Goal: Task Accomplishment & Management: Use online tool/utility

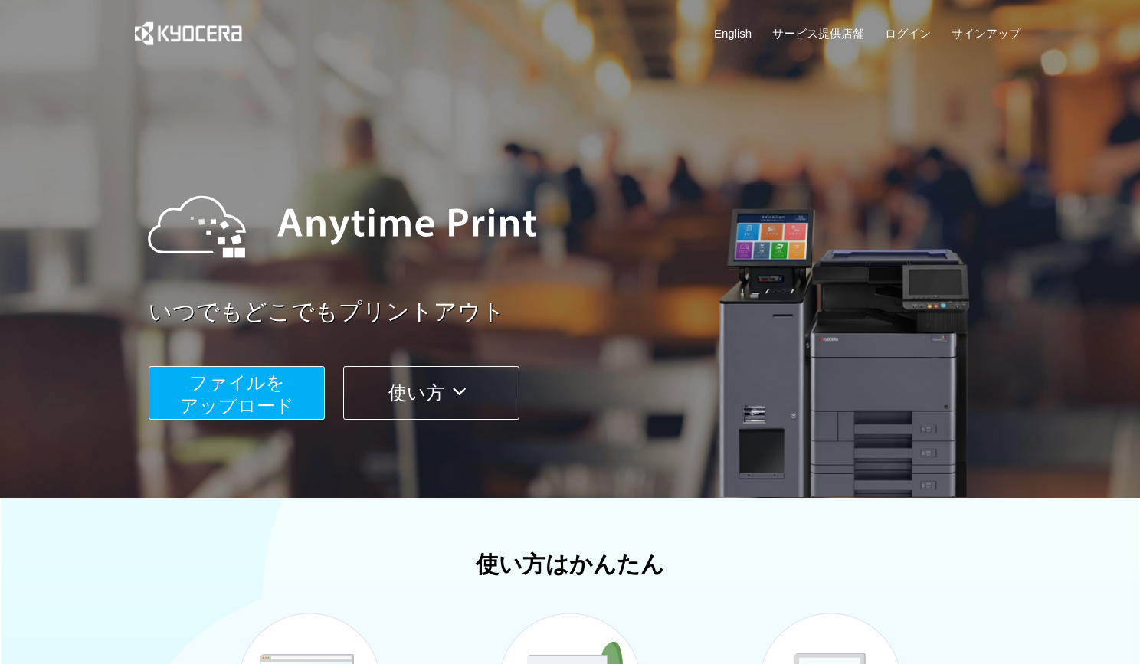
click at [279, 386] on span "ファイルを ​​アップロード" at bounding box center [237, 394] width 114 height 44
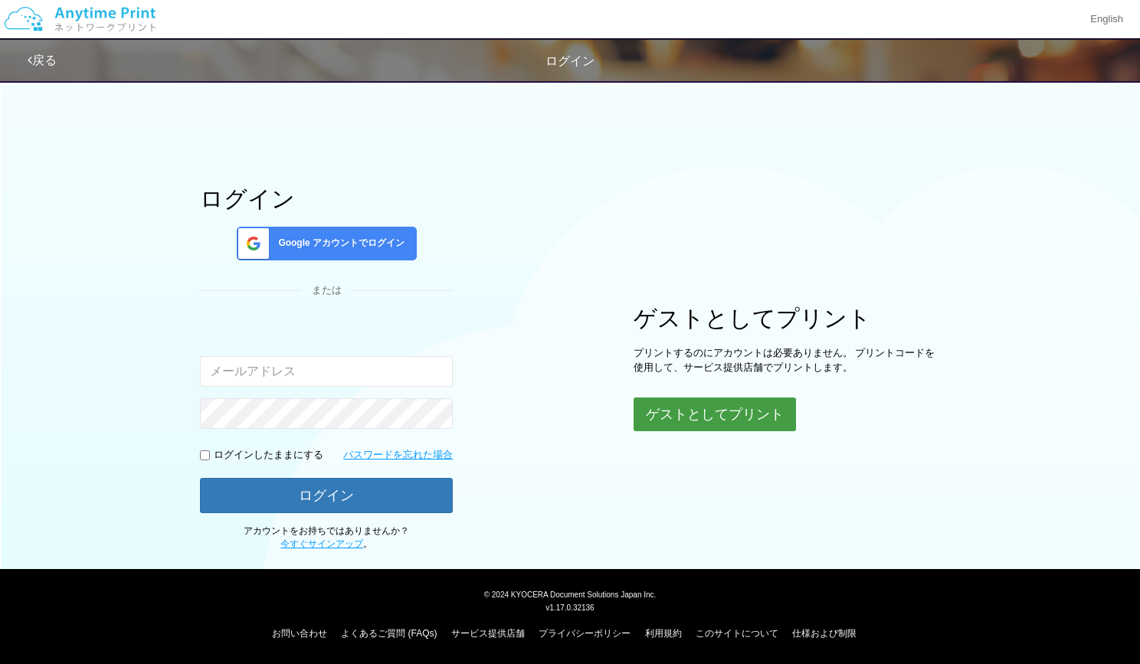
click at [737, 405] on button "ゲストとしてプリント" at bounding box center [715, 415] width 162 height 34
click at [681, 427] on button "ゲストとしてプリント" at bounding box center [715, 415] width 162 height 34
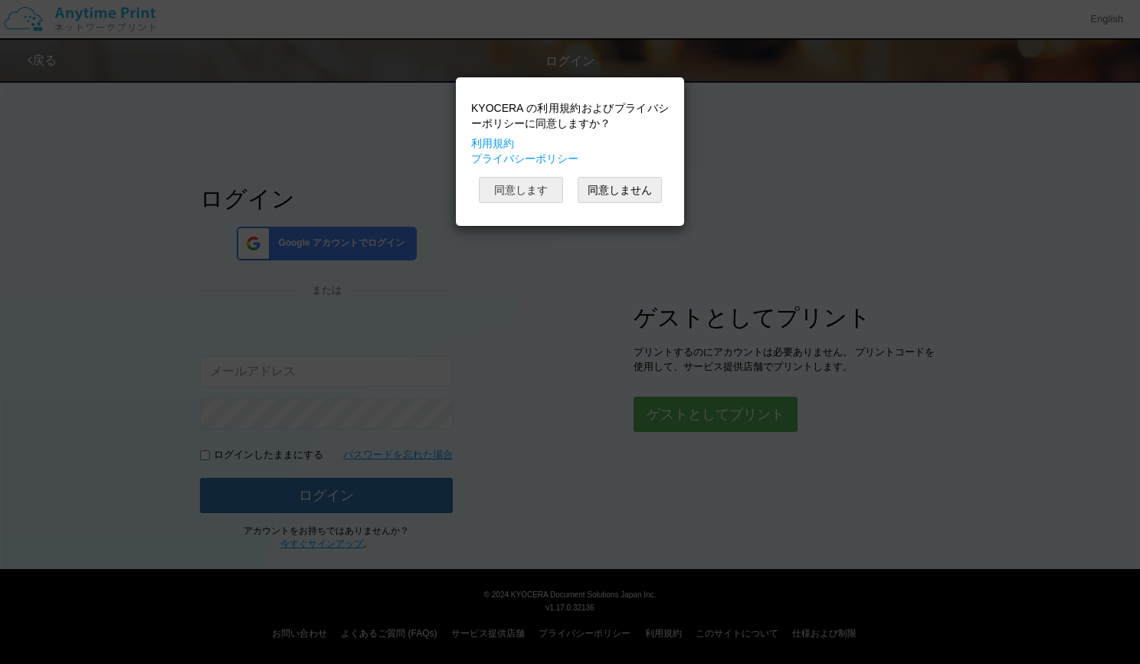
click at [550, 189] on button "同意します" at bounding box center [521, 190] width 84 height 26
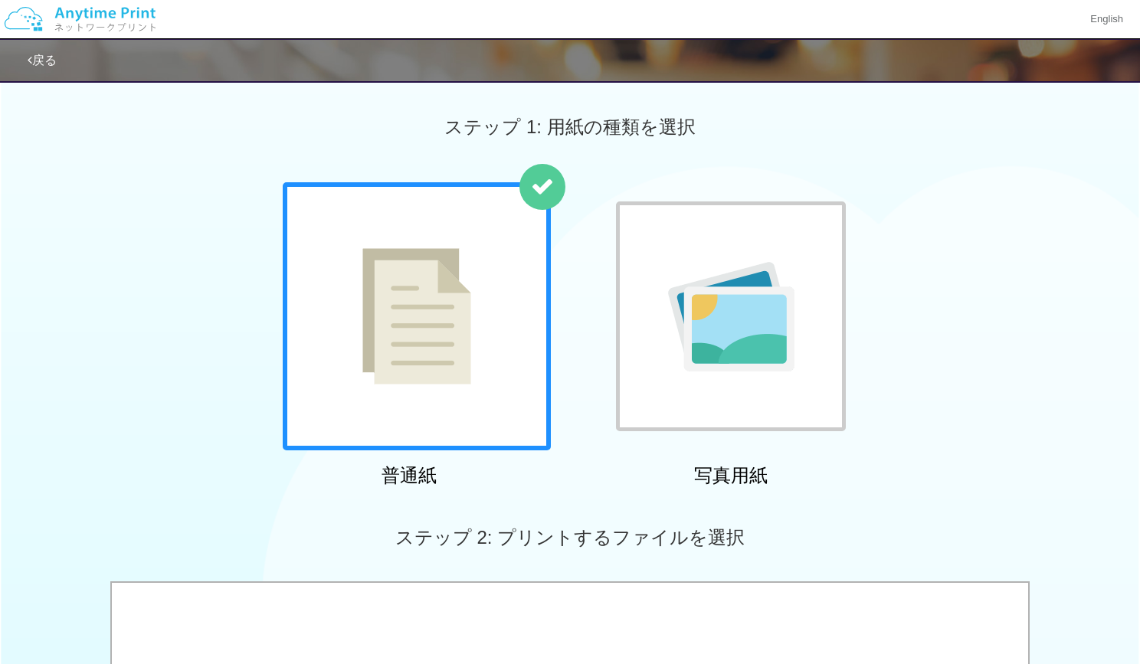
click at [493, 274] on div at bounding box center [417, 316] width 268 height 268
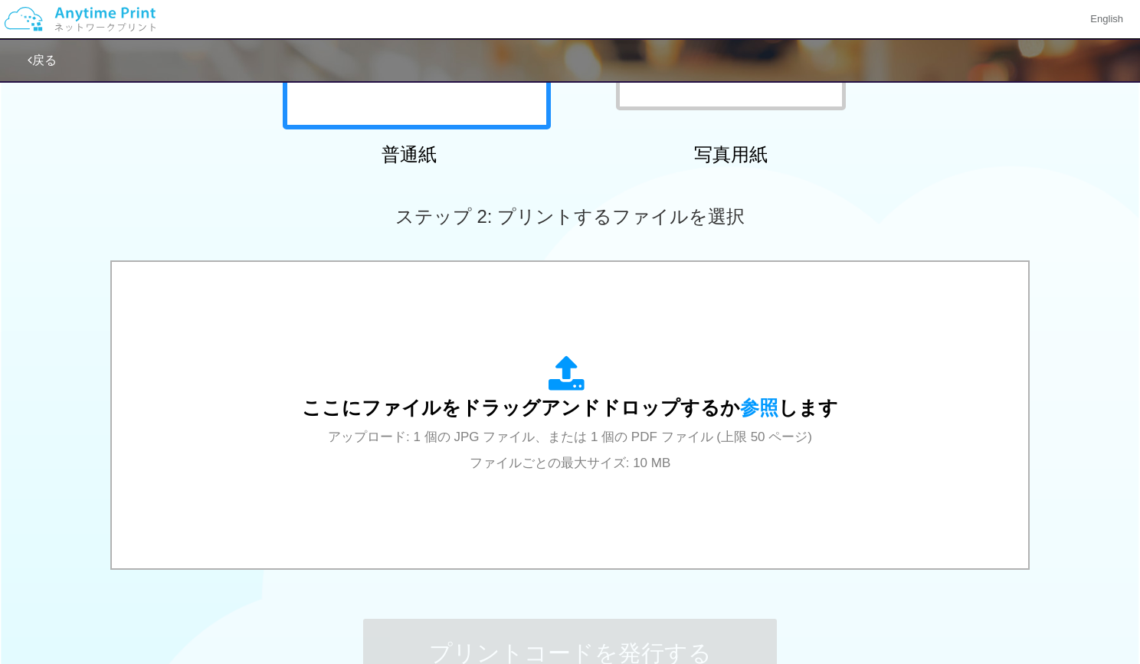
scroll to position [323, 0]
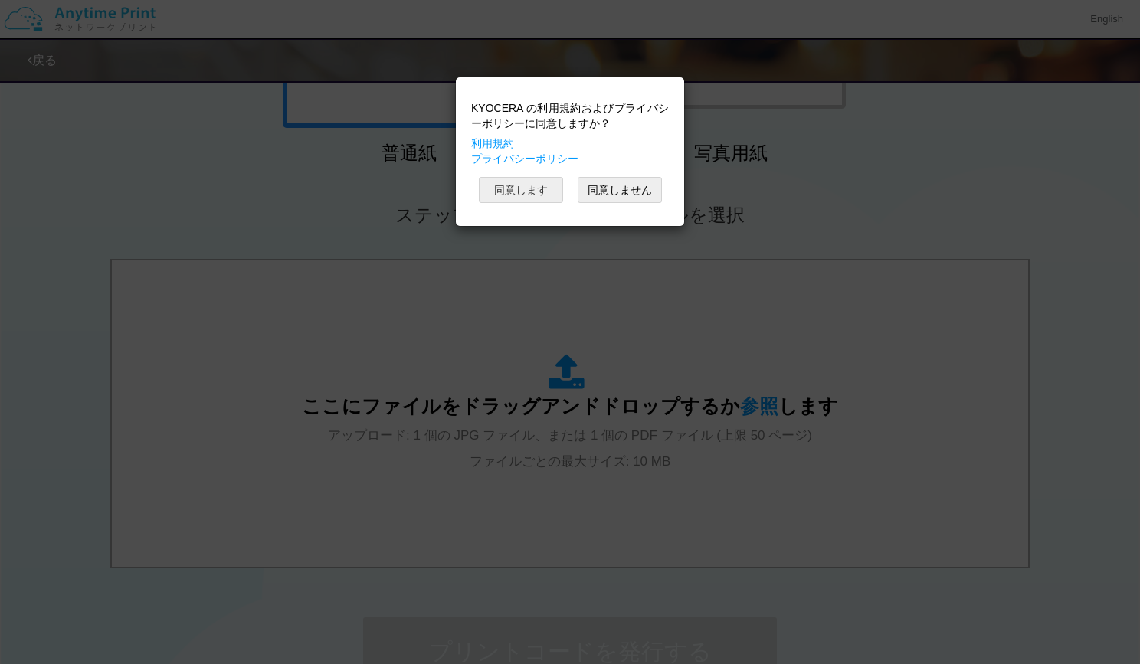
click at [536, 191] on button "同意します" at bounding box center [521, 190] width 84 height 26
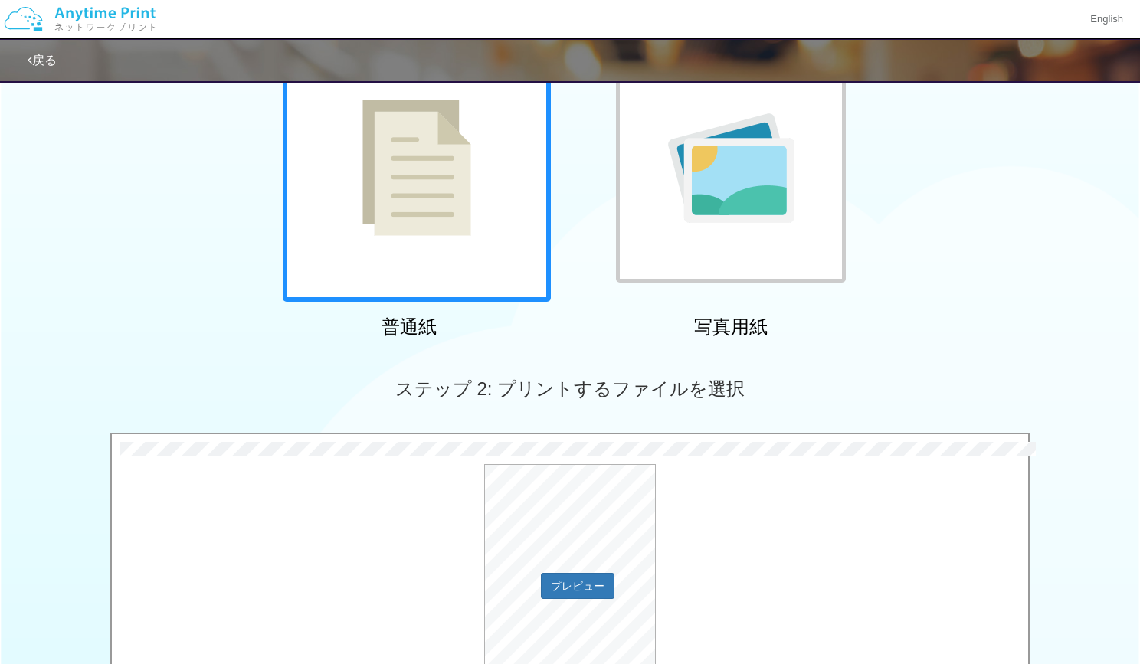
scroll to position [143, 0]
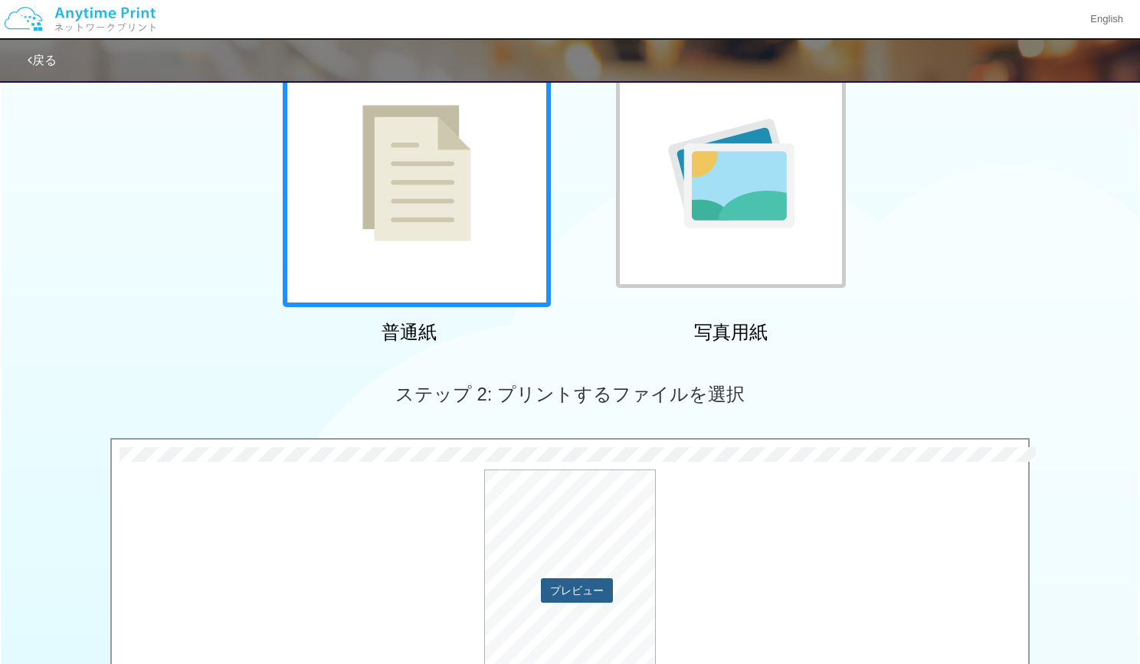
click at [559, 595] on button "プレビュー" at bounding box center [577, 591] width 72 height 25
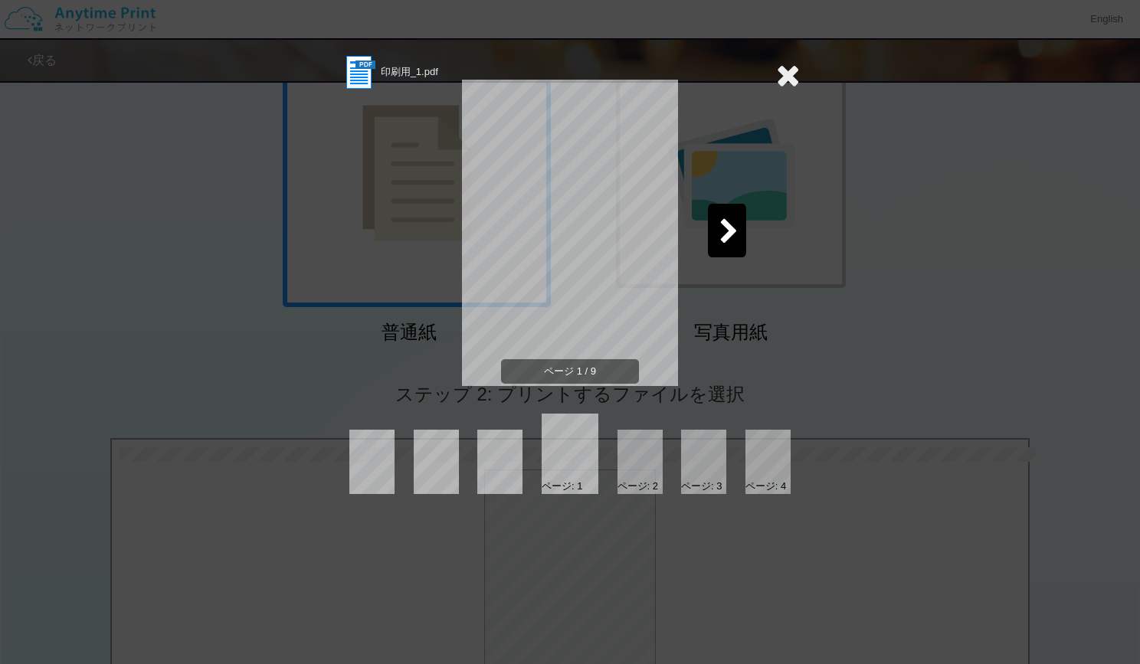
click at [737, 226] on icon at bounding box center [729, 232] width 19 height 27
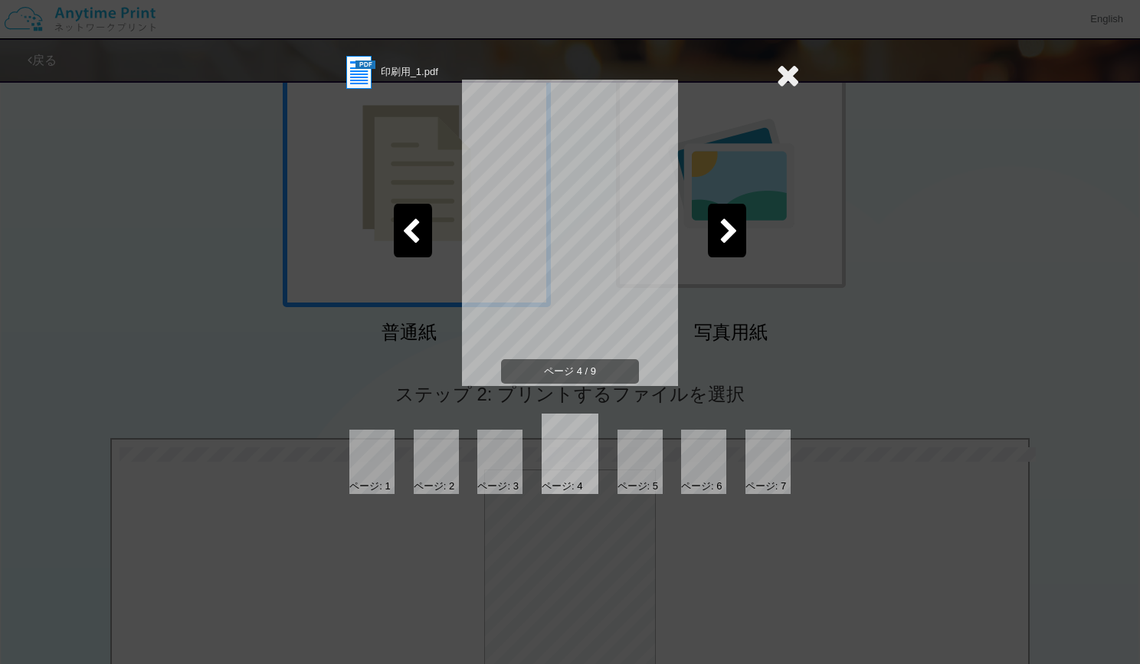
click at [737, 226] on icon at bounding box center [729, 232] width 19 height 27
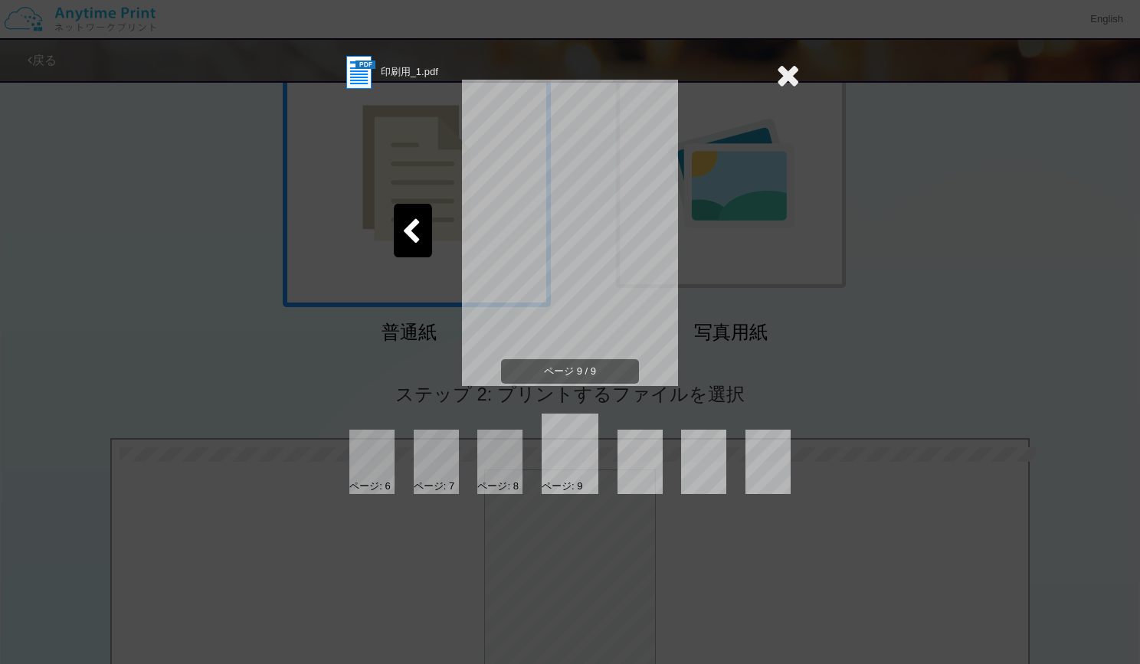
click at [794, 70] on icon at bounding box center [788, 75] width 24 height 31
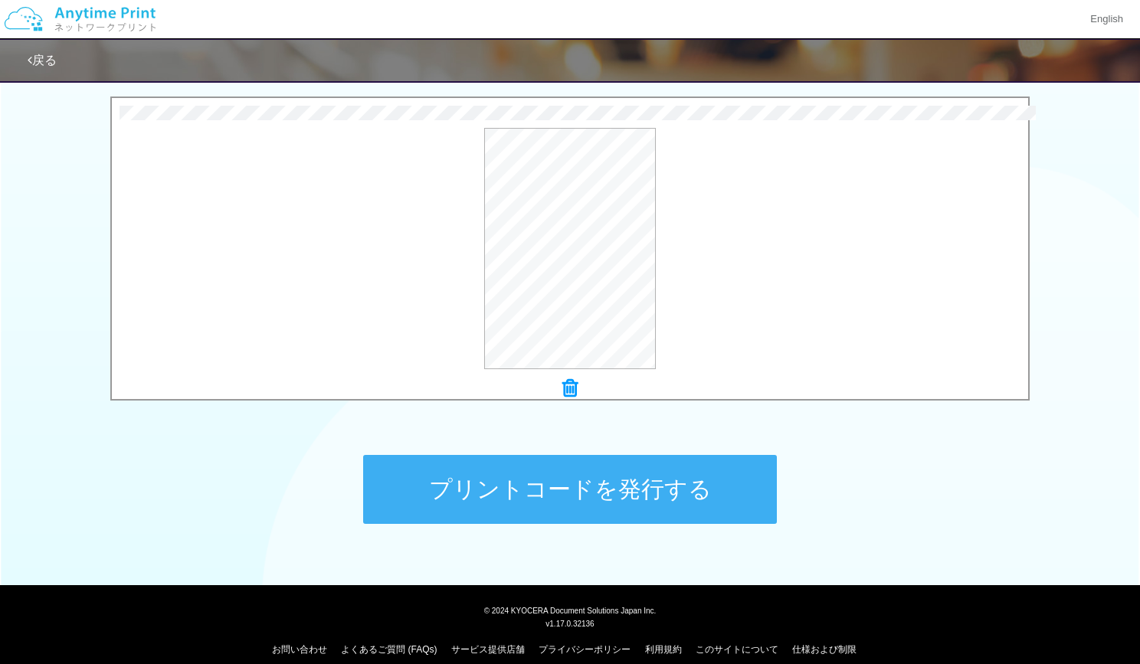
scroll to position [501, 0]
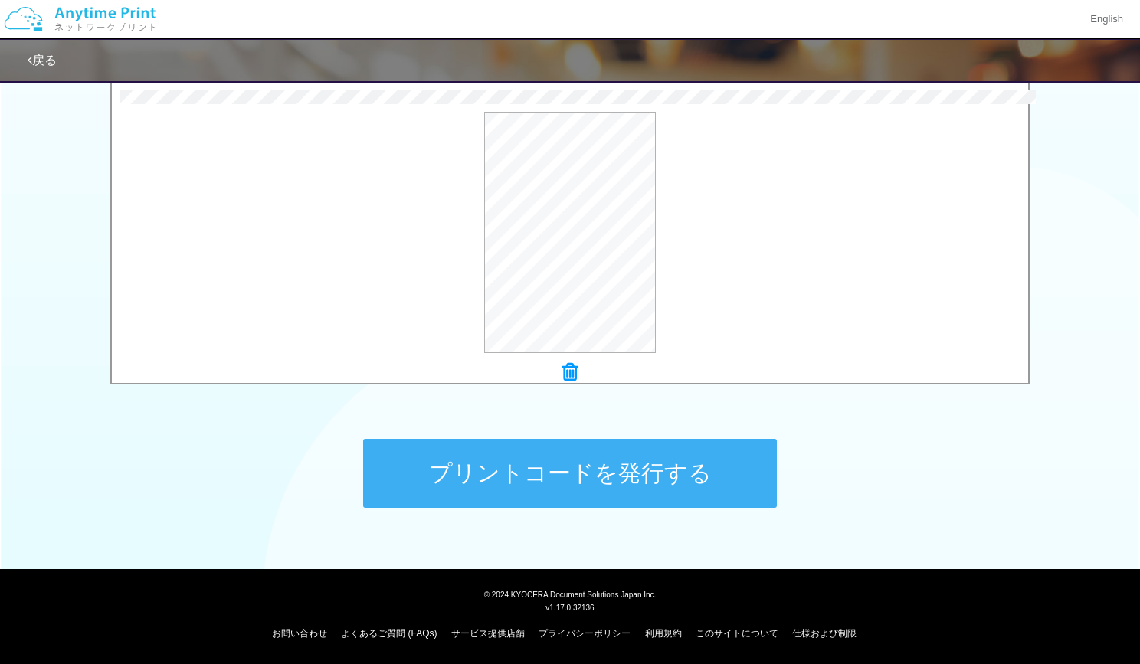
click at [594, 479] on button "プリントコードを発行する" at bounding box center [570, 473] width 414 height 69
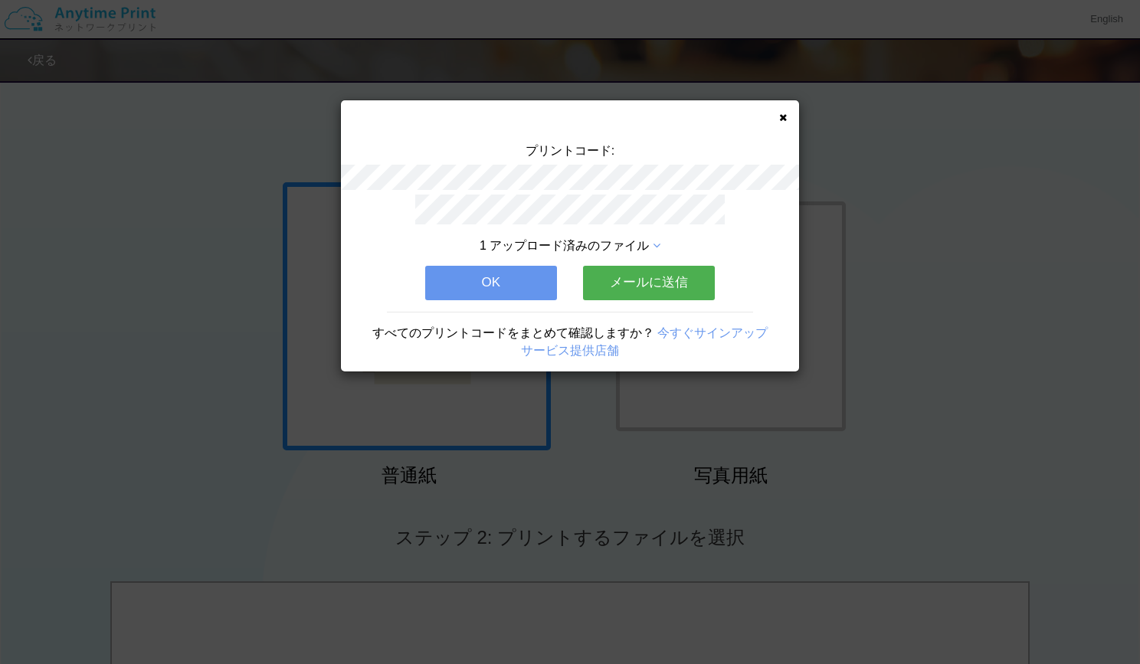
click at [662, 281] on button "メールに送信" at bounding box center [649, 283] width 132 height 34
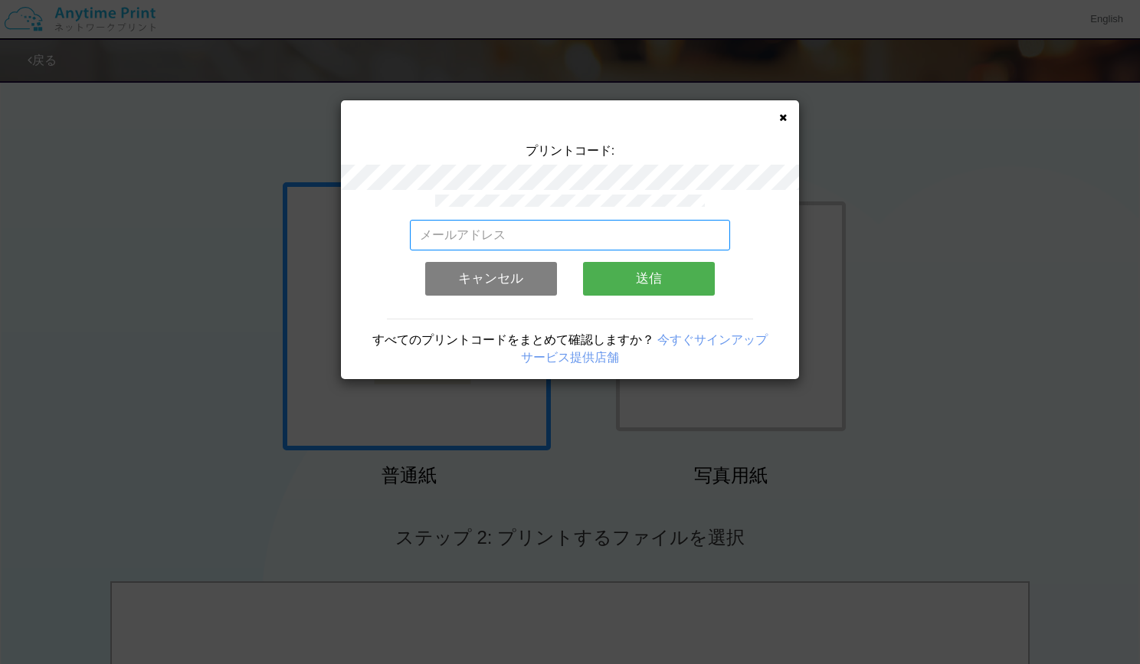
click at [603, 241] on input "email" at bounding box center [570, 235] width 321 height 31
type input "app@sir-etok.com"
click at [661, 281] on button "送信" at bounding box center [649, 279] width 132 height 34
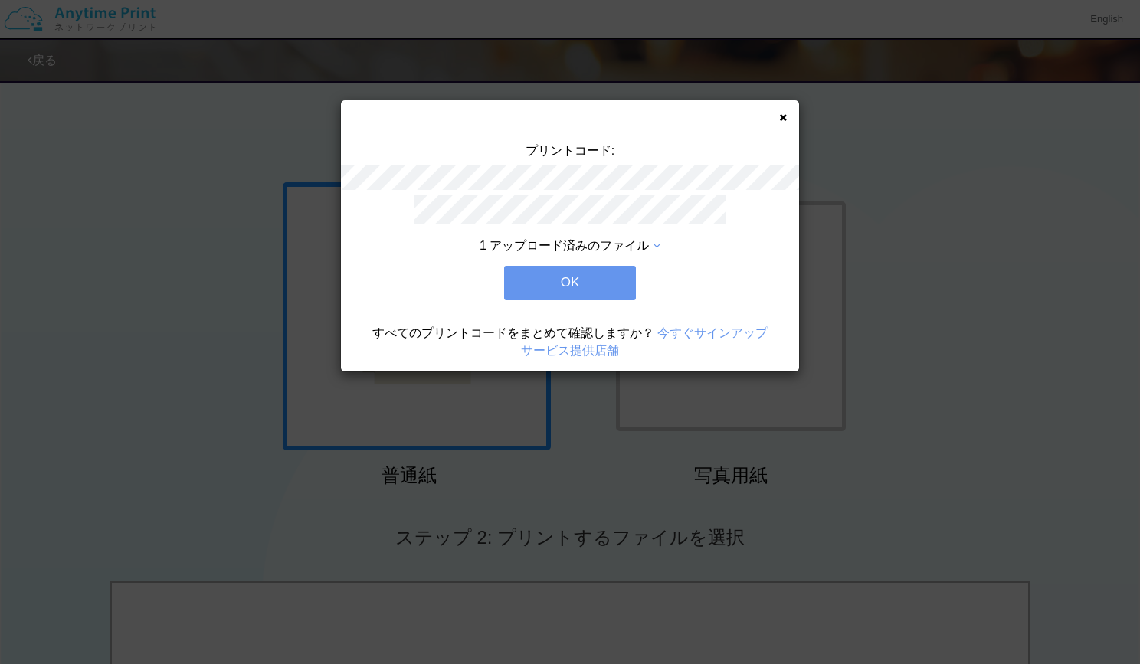
click at [617, 292] on button "OK" at bounding box center [570, 283] width 132 height 34
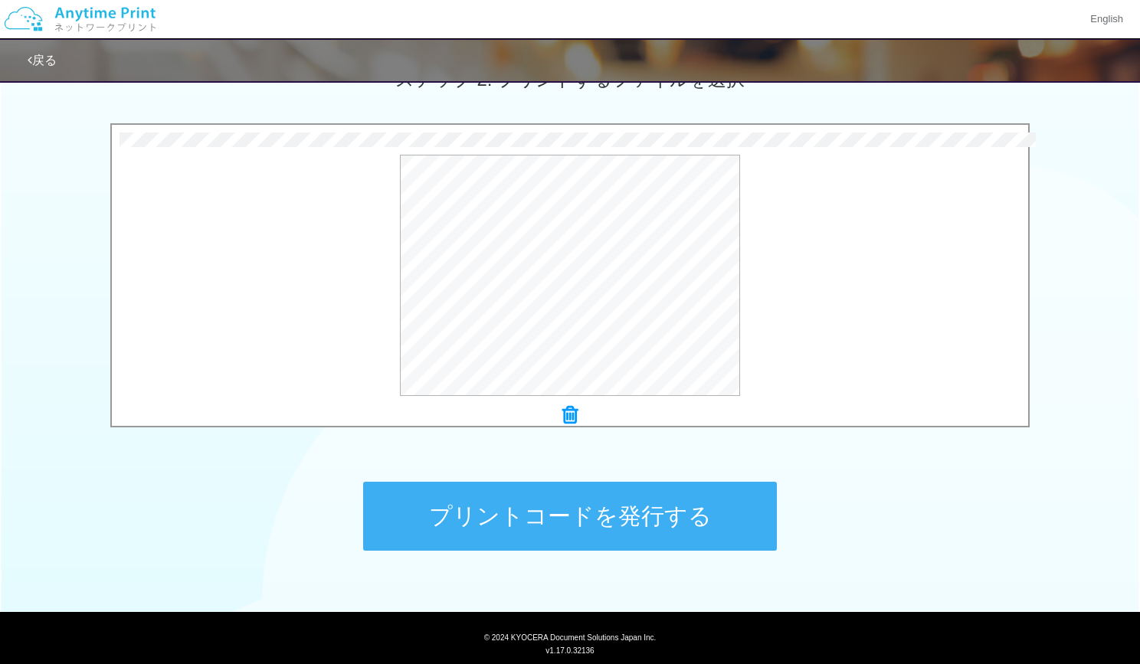
scroll to position [468, 0]
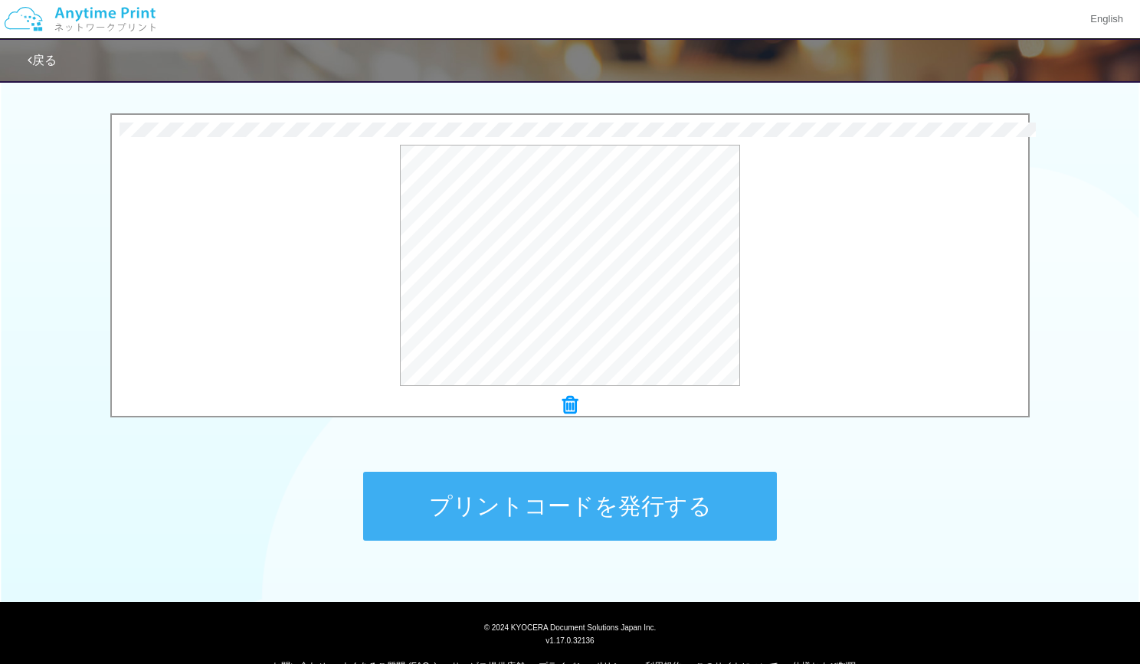
click at [634, 507] on button "プリントコードを発行する" at bounding box center [570, 506] width 414 height 69
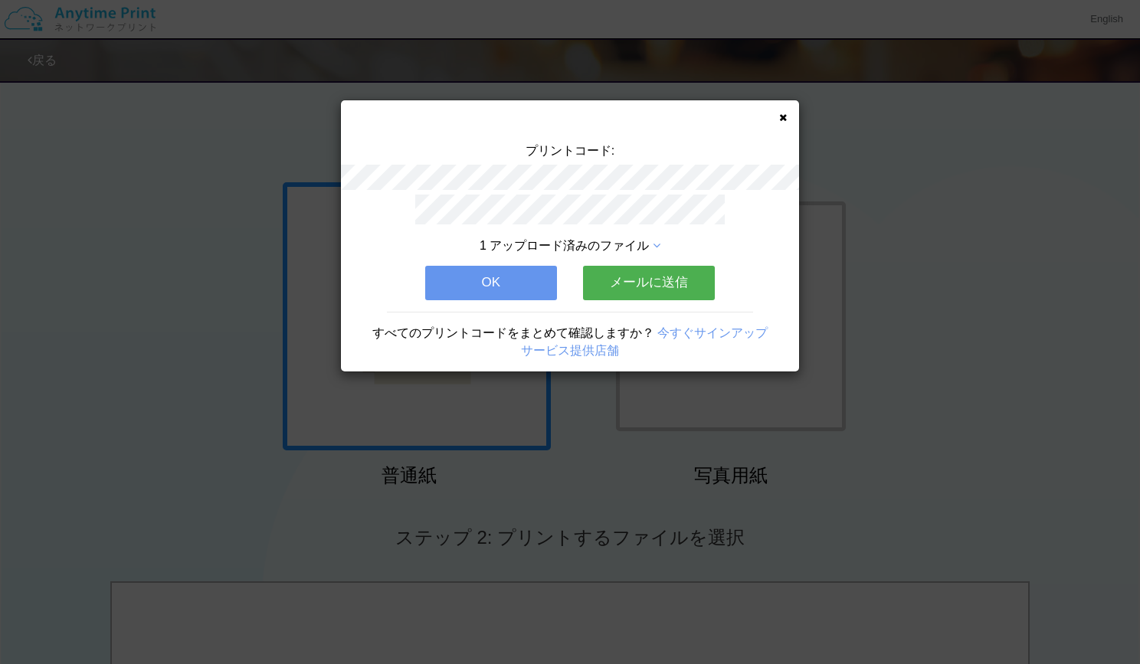
click at [645, 277] on button "メールに送信" at bounding box center [649, 283] width 132 height 34
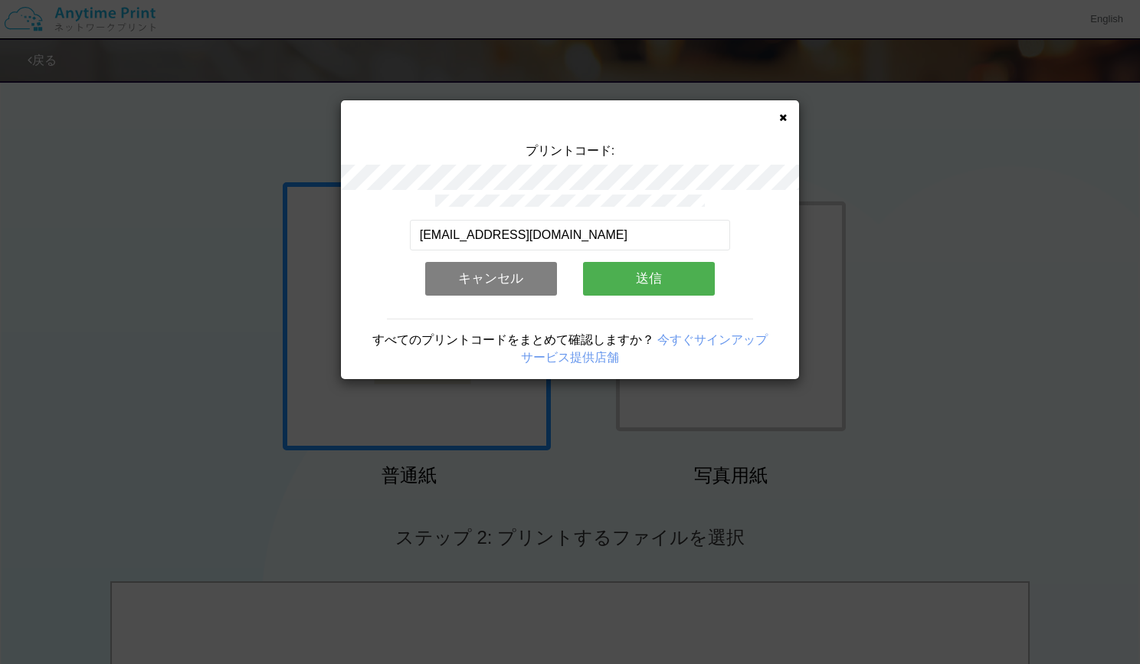
click at [645, 277] on button "送信" at bounding box center [649, 279] width 132 height 34
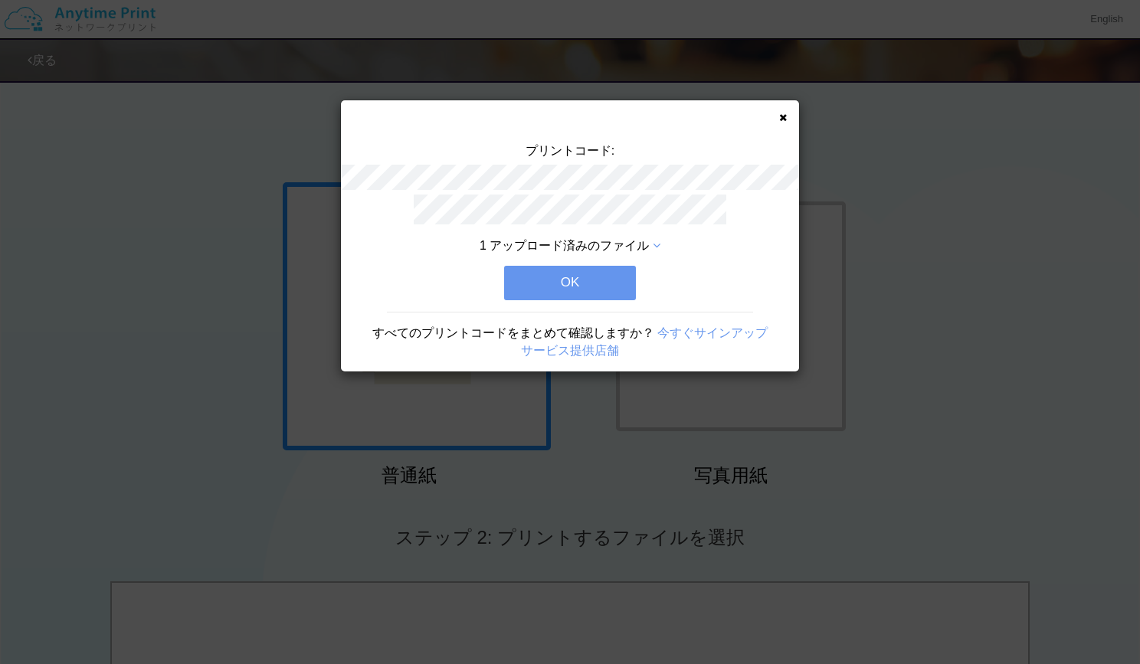
click at [613, 283] on button "OK" at bounding box center [570, 283] width 132 height 34
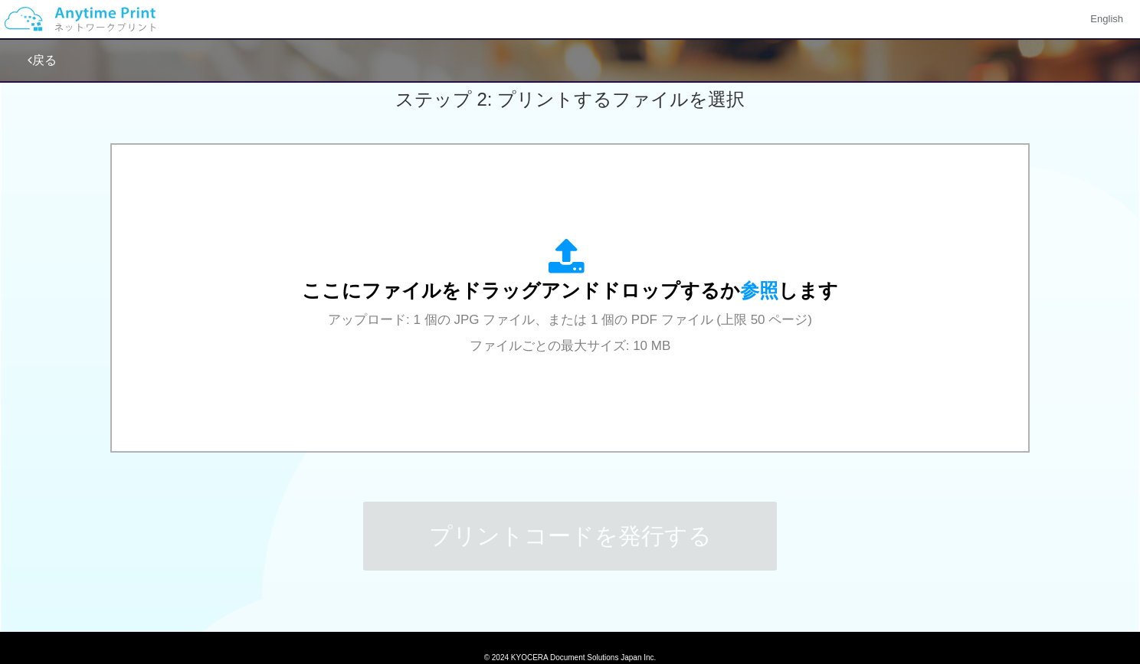
scroll to position [501, 0]
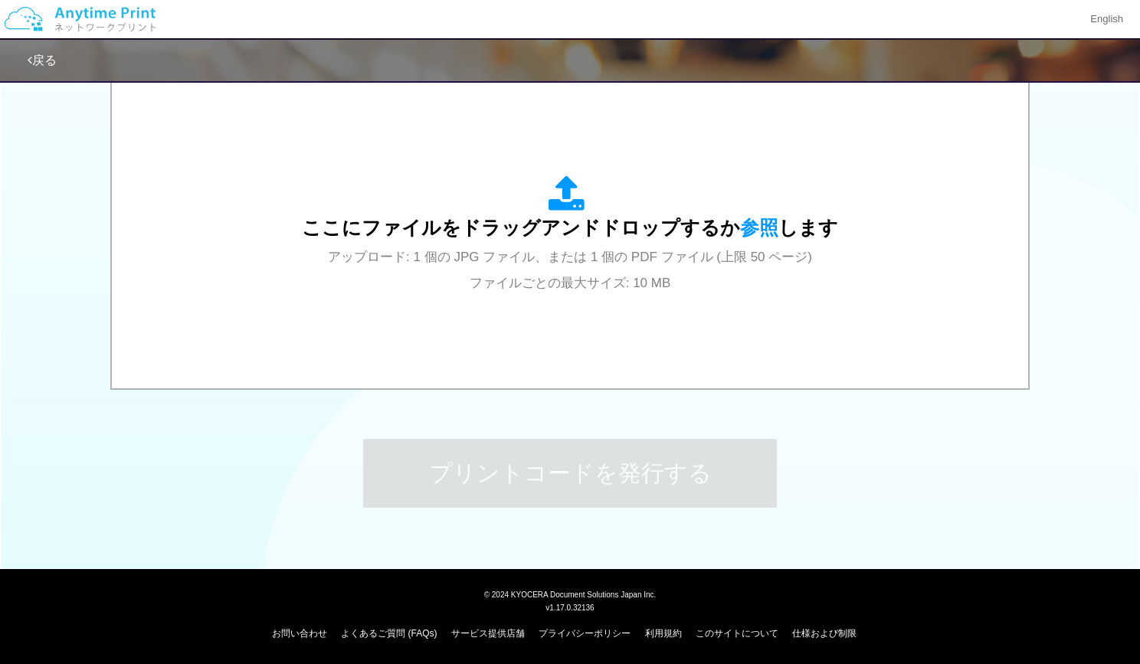
click at [1056, 155] on div "ここにファイルをドラッグアンドドロップするか 参照 します アップロード: 1 個の JPG ファイル、または 1 個の PDF ファイル (上限 50 ペー…" at bounding box center [570, 236] width 1140 height 313
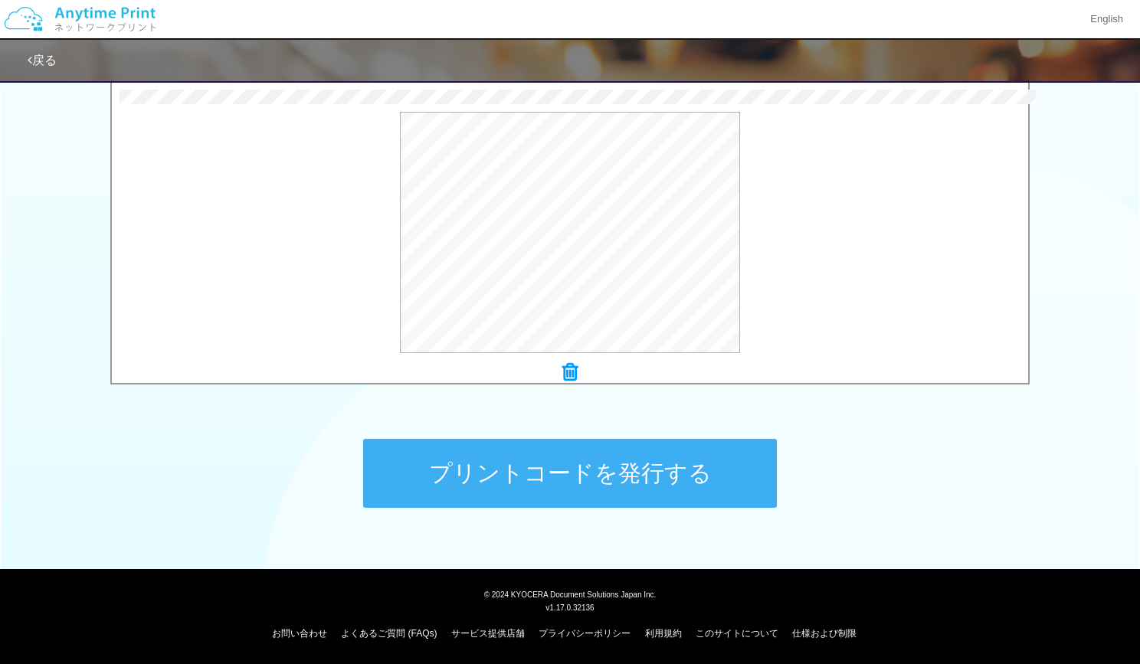
click at [588, 464] on button "プリントコードを発行する" at bounding box center [570, 473] width 414 height 69
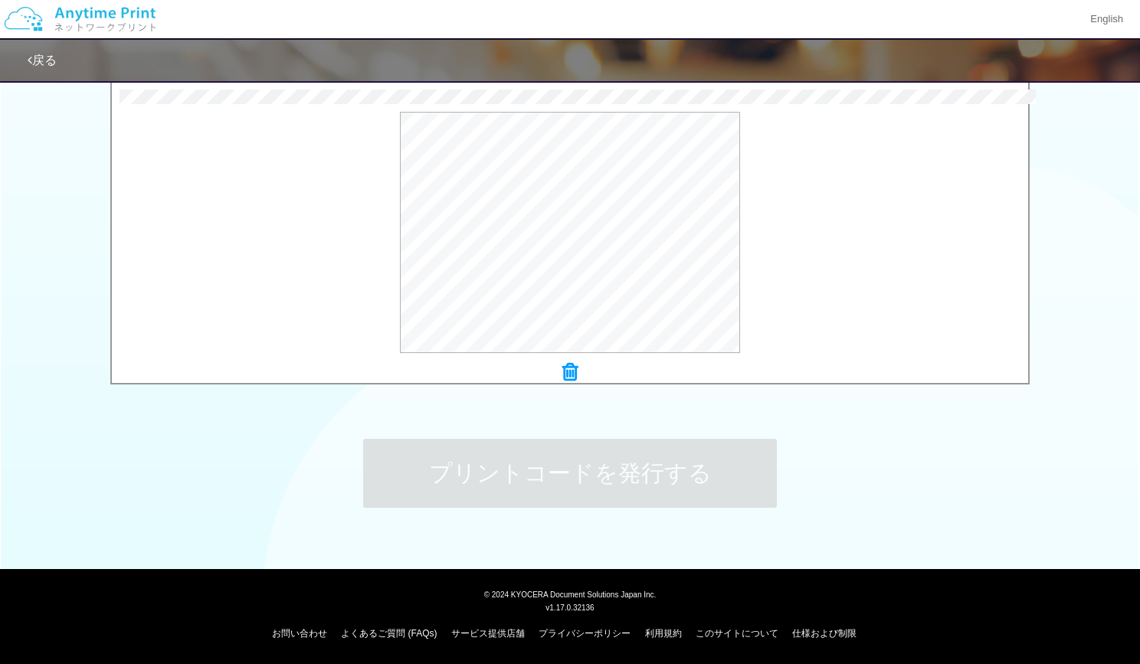
scroll to position [0, 0]
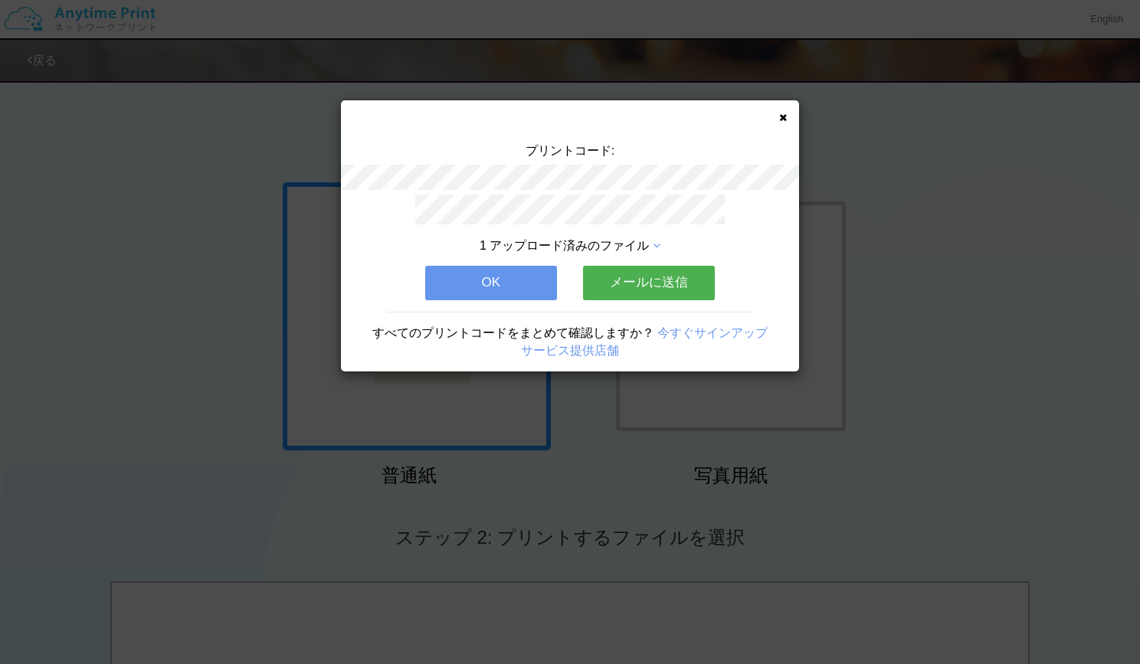
click at [638, 283] on button "メールに送信" at bounding box center [649, 283] width 132 height 34
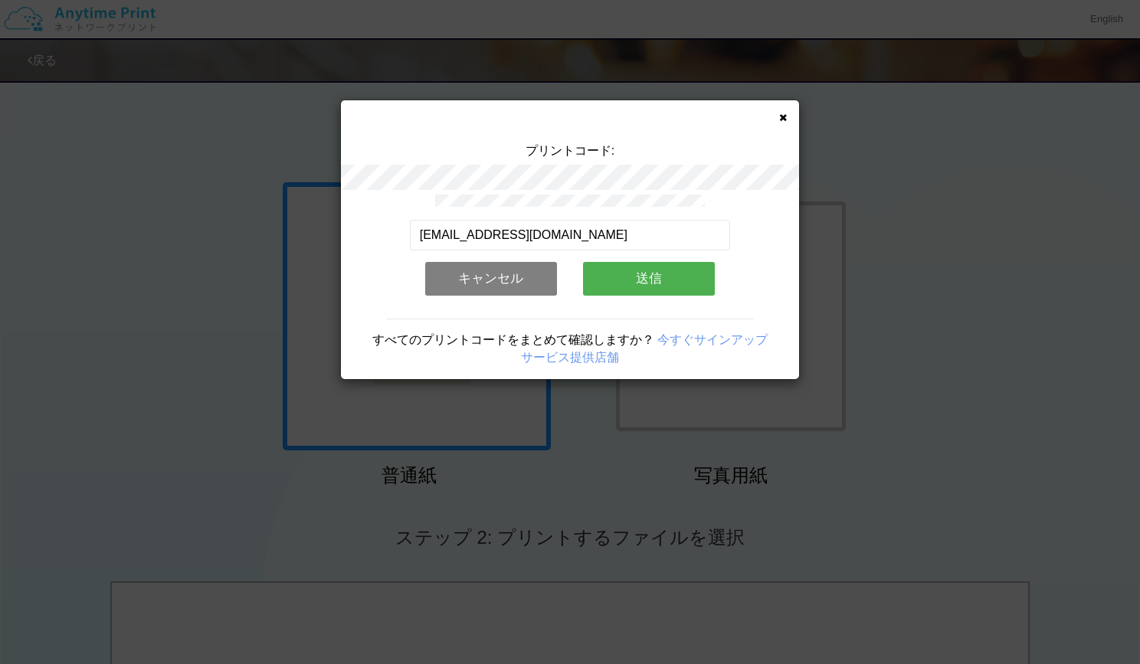
click at [635, 280] on button "送信" at bounding box center [649, 279] width 132 height 34
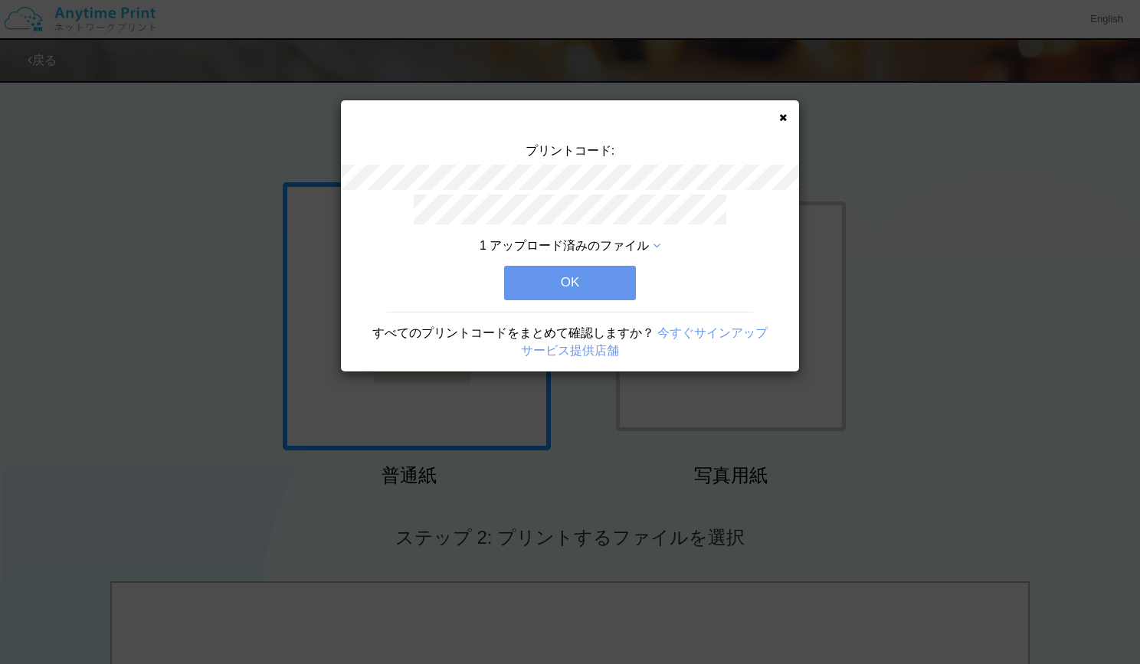
click at [655, 243] on icon at bounding box center [657, 246] width 8 height 12
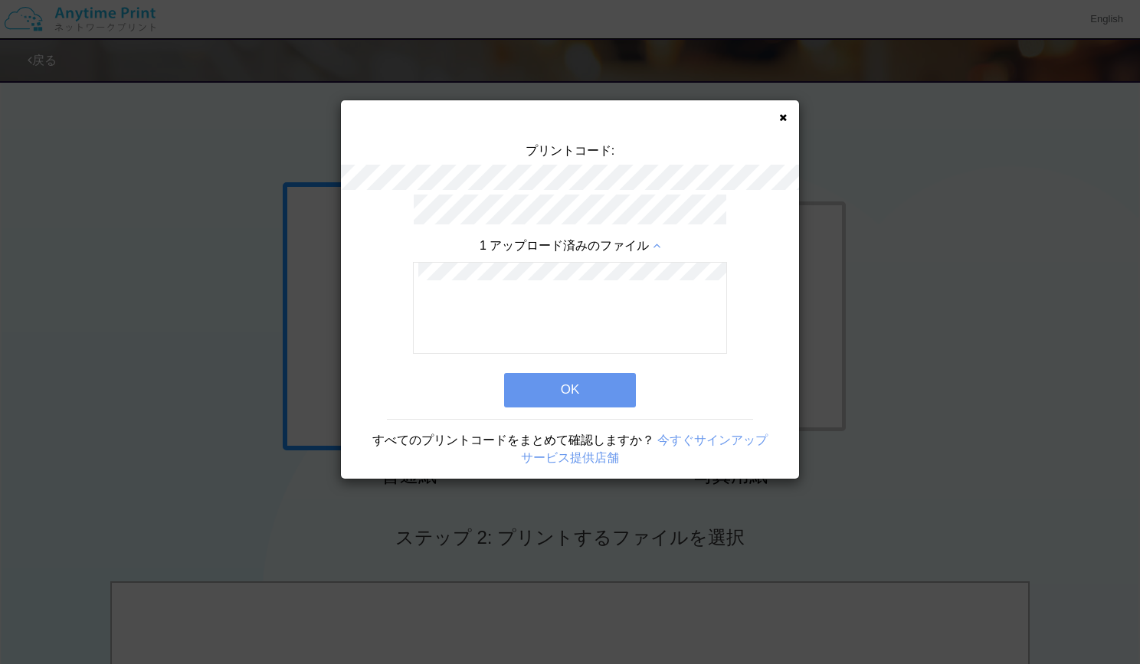
click at [655, 242] on icon at bounding box center [657, 246] width 8 height 12
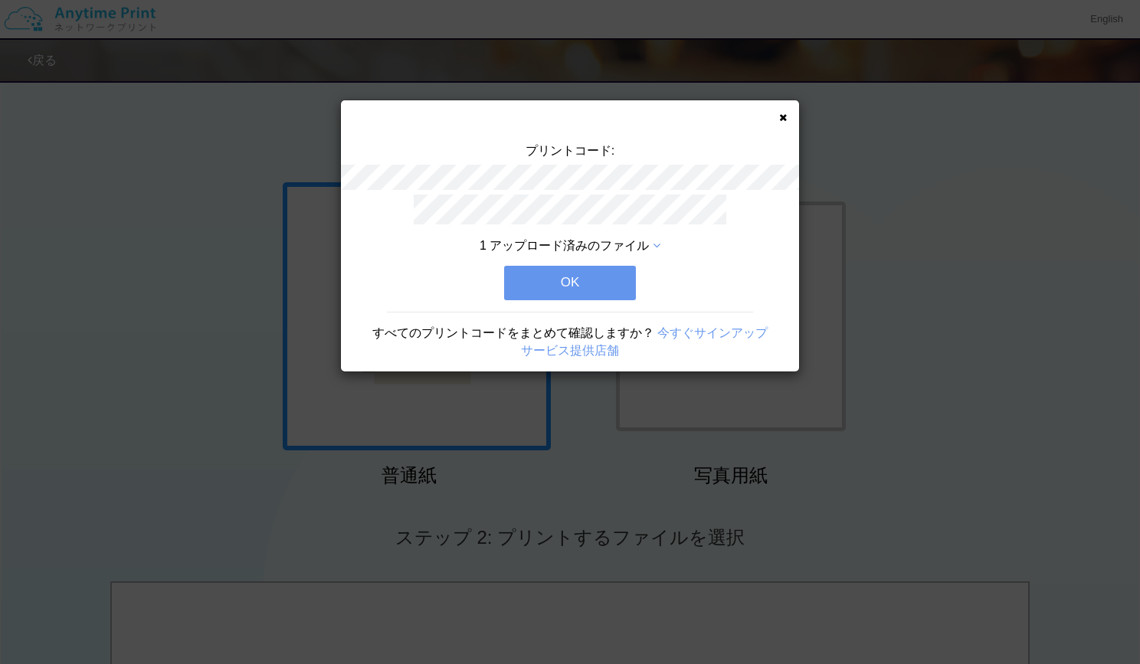
click at [782, 117] on icon at bounding box center [783, 118] width 8 height 10
